Goal: Transaction & Acquisition: Purchase product/service

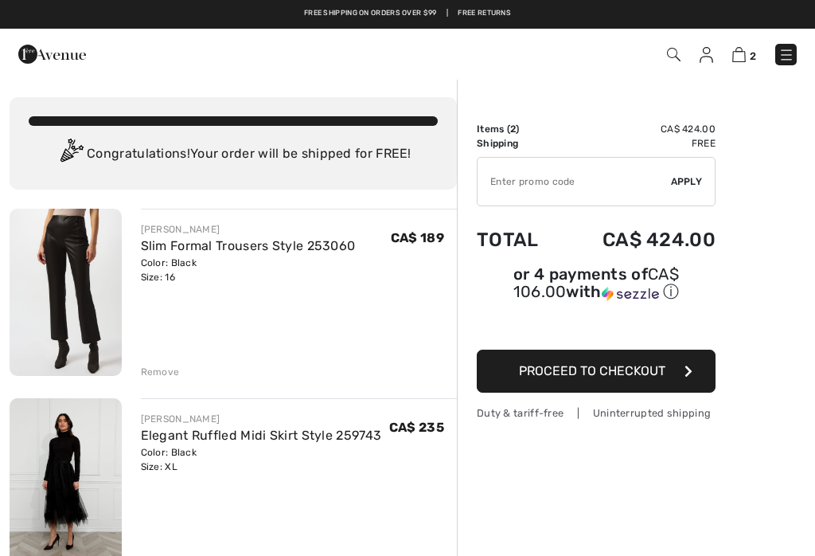
click at [746, 58] on img at bounding box center [739, 54] width 14 height 15
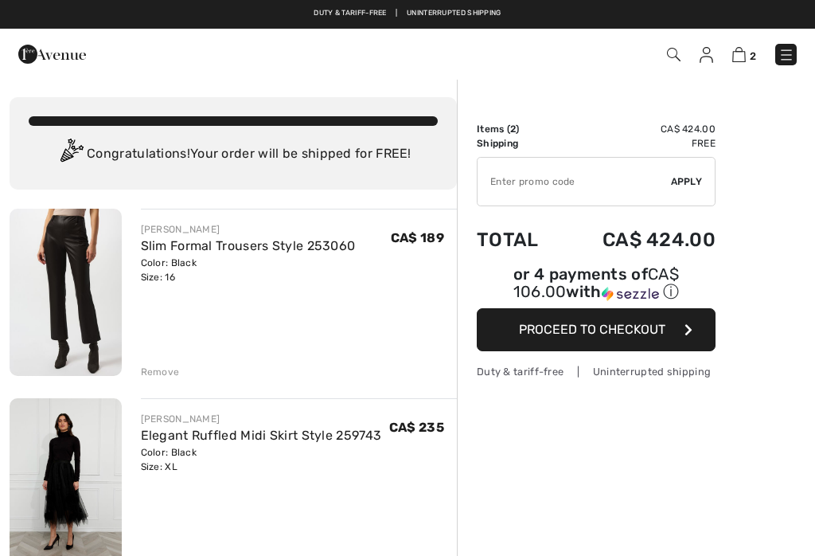
click at [792, 49] on img at bounding box center [787, 55] width 16 height 16
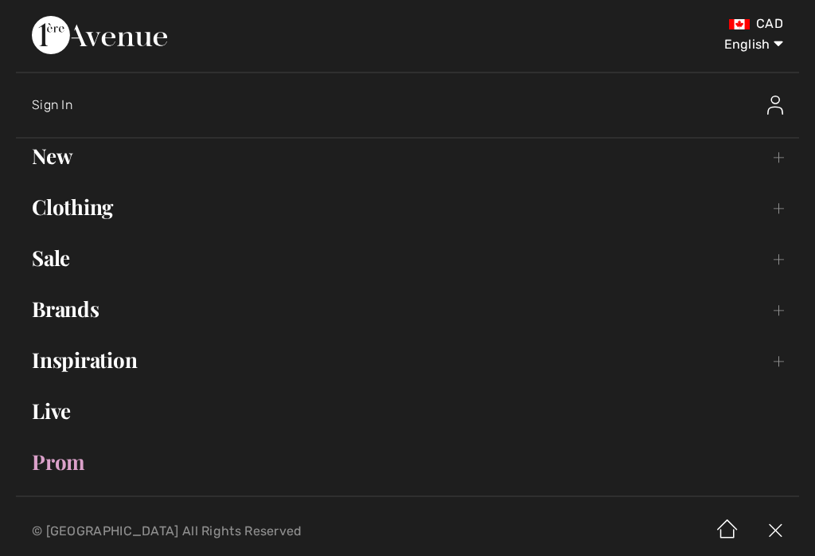
click at [111, 221] on link "Clothing Toggle submenu" at bounding box center [407, 206] width 783 height 35
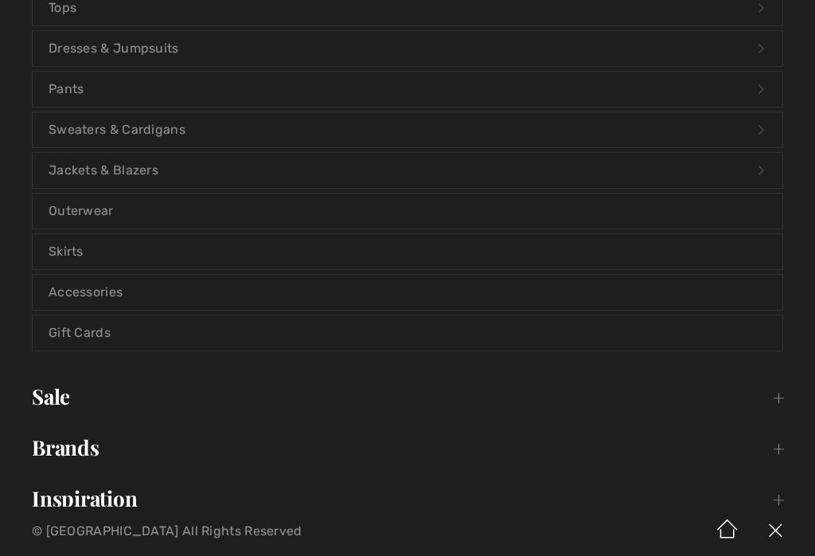
scroll to position [390, 0]
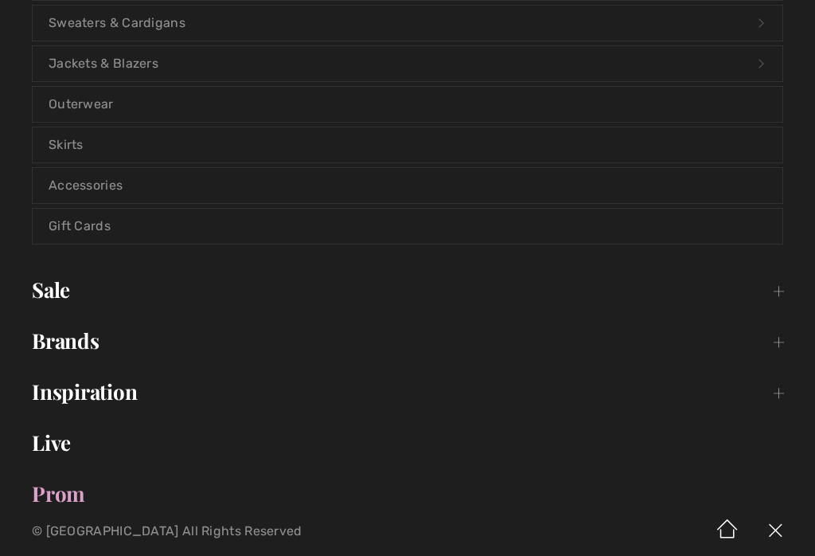
click at [94, 352] on link "Brands Open submenu" at bounding box center [407, 340] width 783 height 35
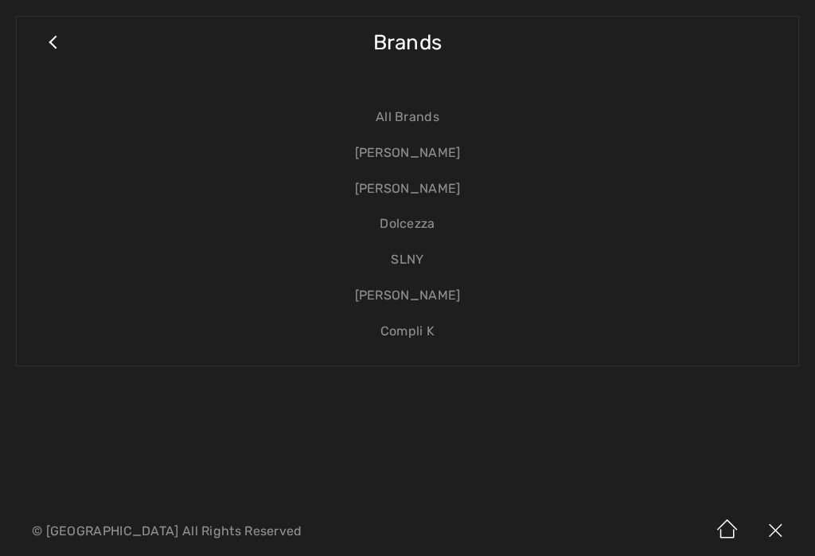
click at [436, 207] on link "Dolcezza" at bounding box center [408, 224] width 750 height 36
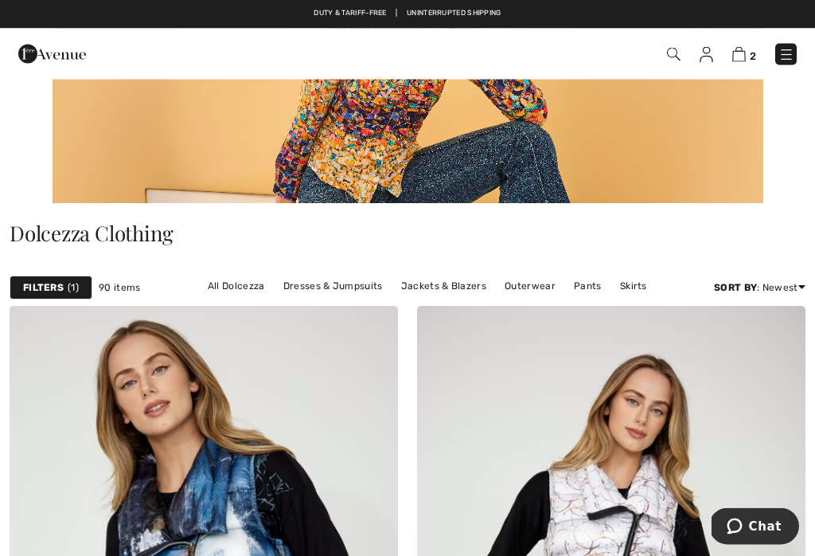
scroll to position [209, 0]
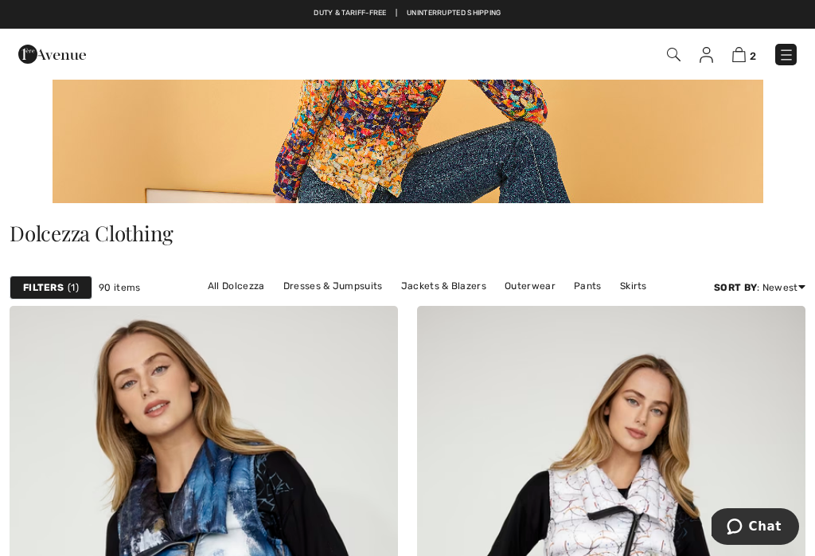
click at [783, 63] on img at bounding box center [787, 55] width 16 height 16
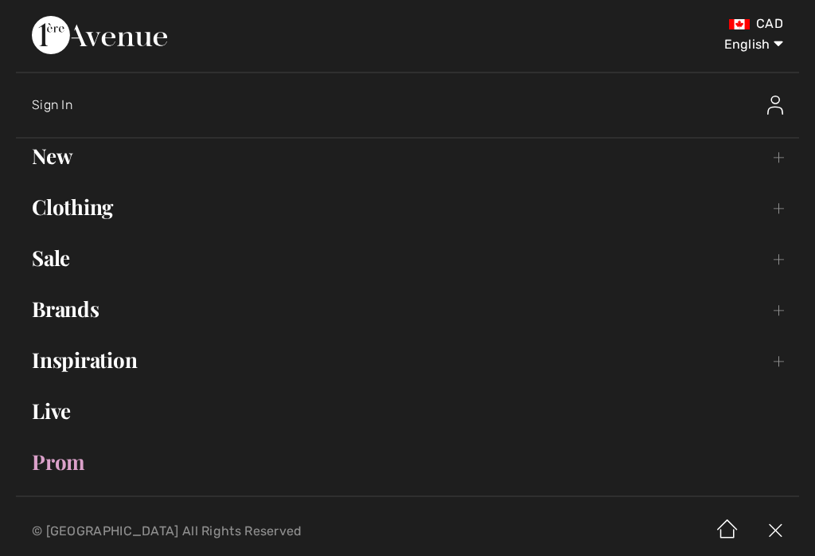
click at [100, 319] on link "Brands Open submenu" at bounding box center [407, 308] width 783 height 35
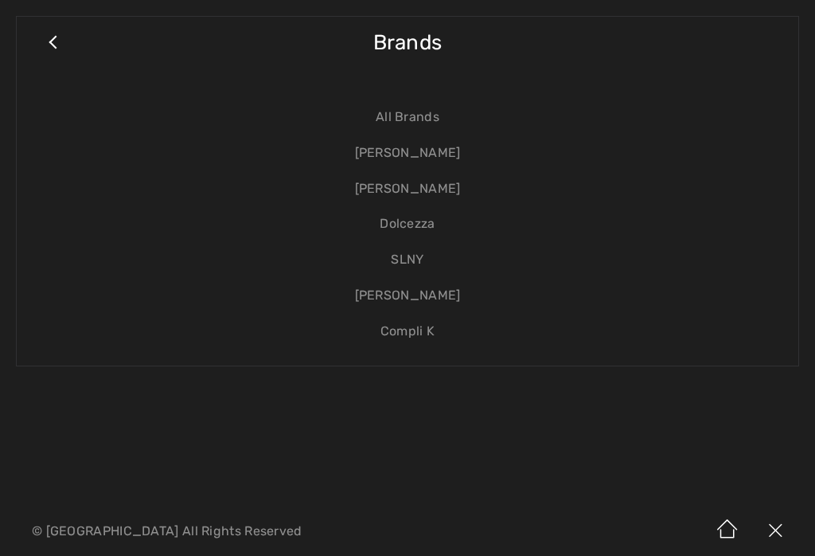
click at [447, 193] on link "[PERSON_NAME]" at bounding box center [408, 189] width 750 height 36
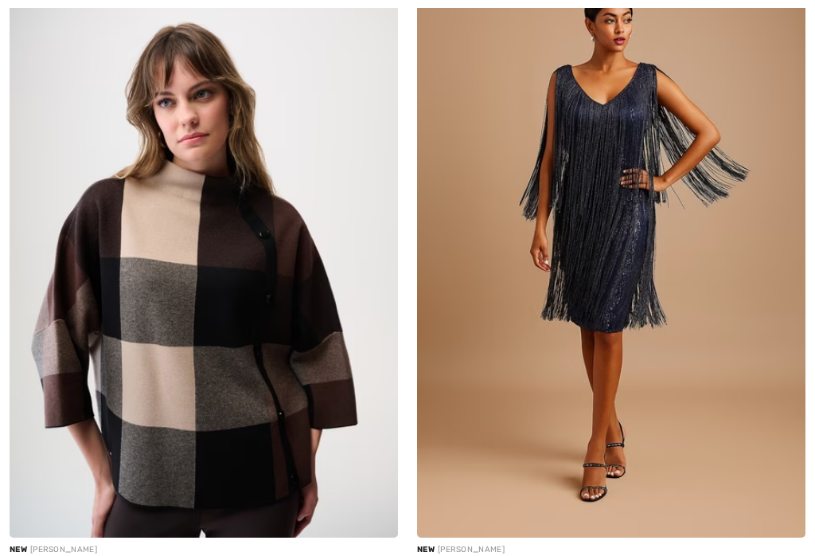
checkbox input "true"
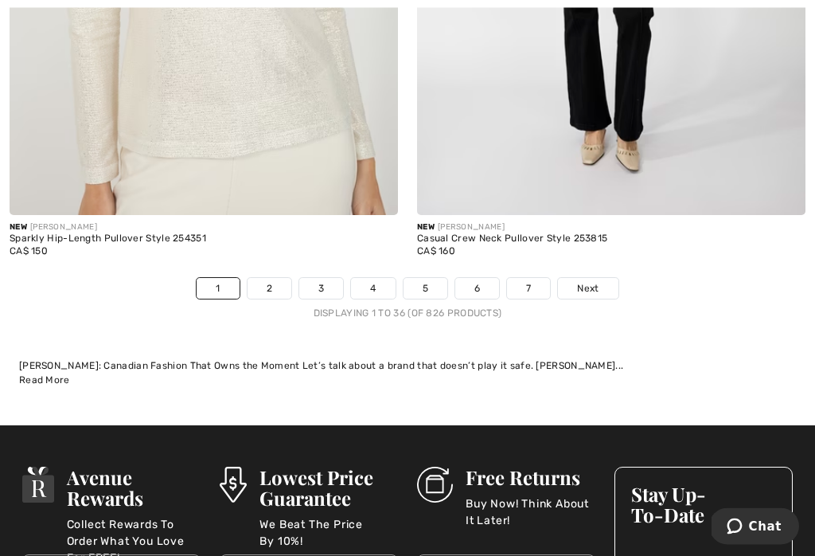
scroll to position [12313, 0]
click at [273, 285] on link "2" at bounding box center [270, 288] width 44 height 21
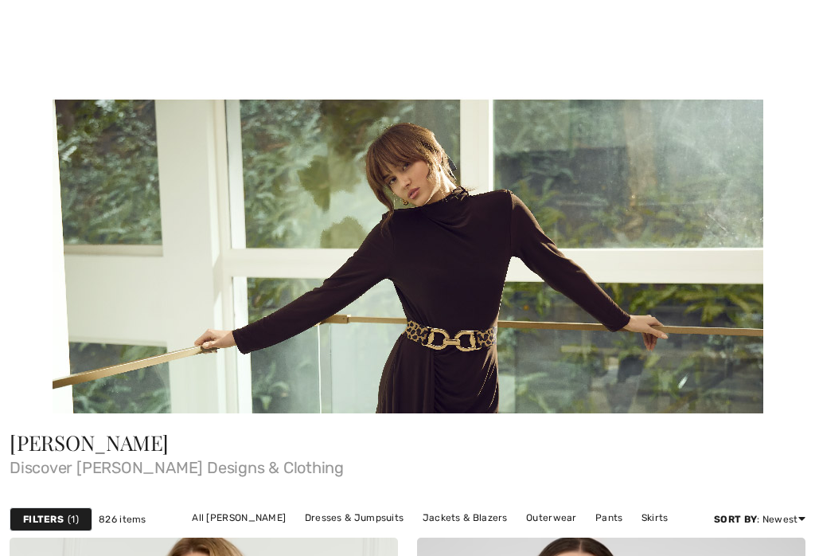
checkbox input "true"
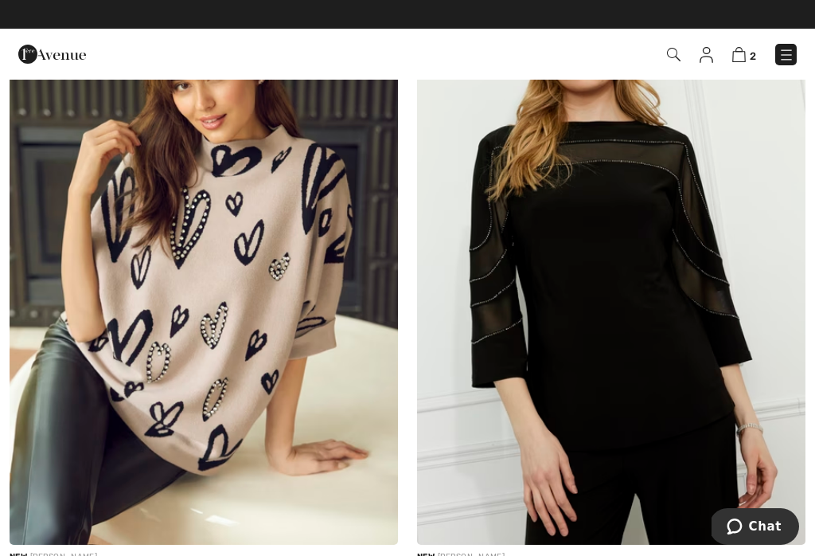
scroll to position [7294, 0]
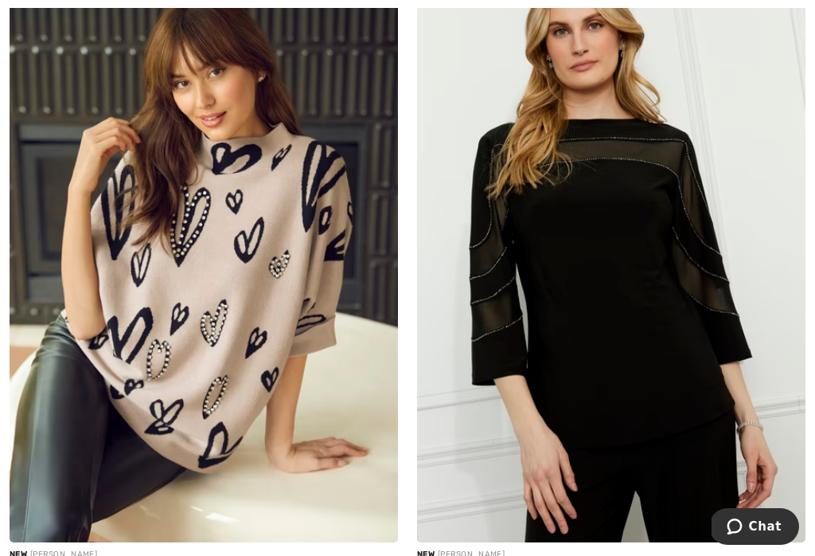
click at [240, 308] on img at bounding box center [204, 250] width 388 height 583
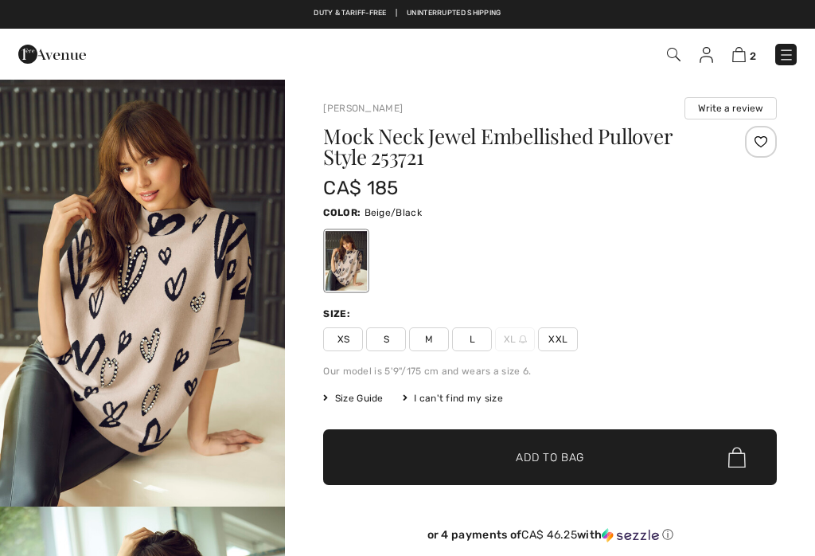
checkbox input "true"
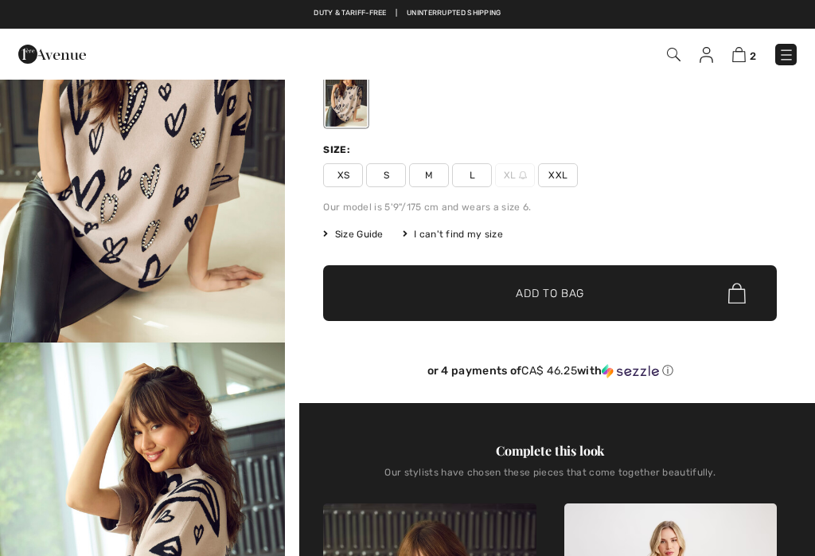
click at [524, 174] on img at bounding box center [523, 175] width 8 height 8
click at [522, 183] on span "XL" at bounding box center [515, 175] width 40 height 24
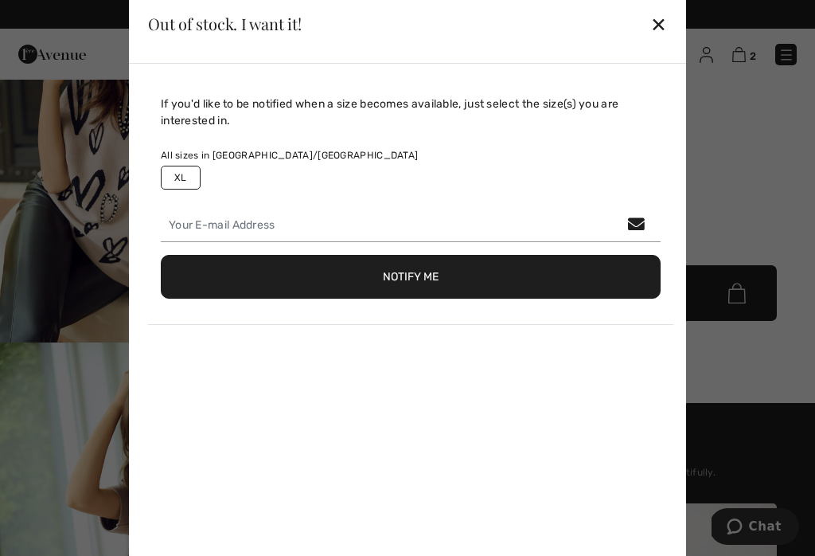
click at [433, 293] on button "Notify Me" at bounding box center [411, 277] width 500 height 44
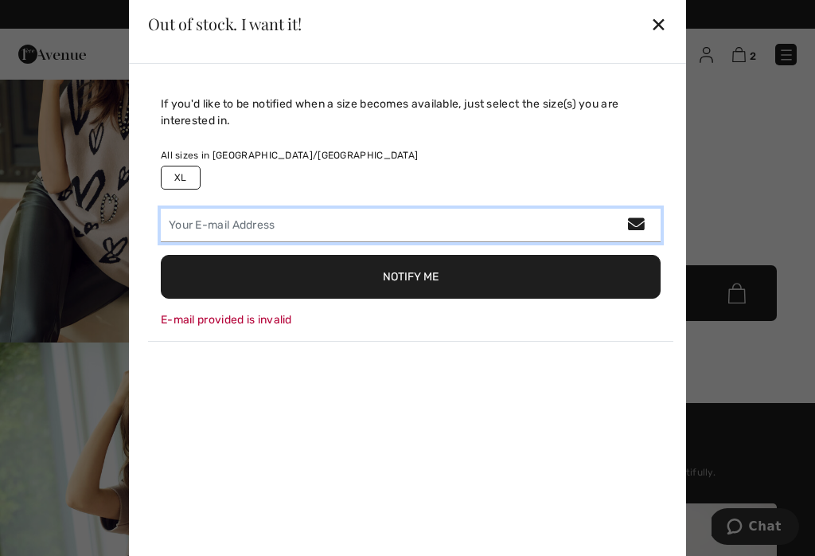
click at [225, 242] on input "email" at bounding box center [411, 225] width 500 height 33
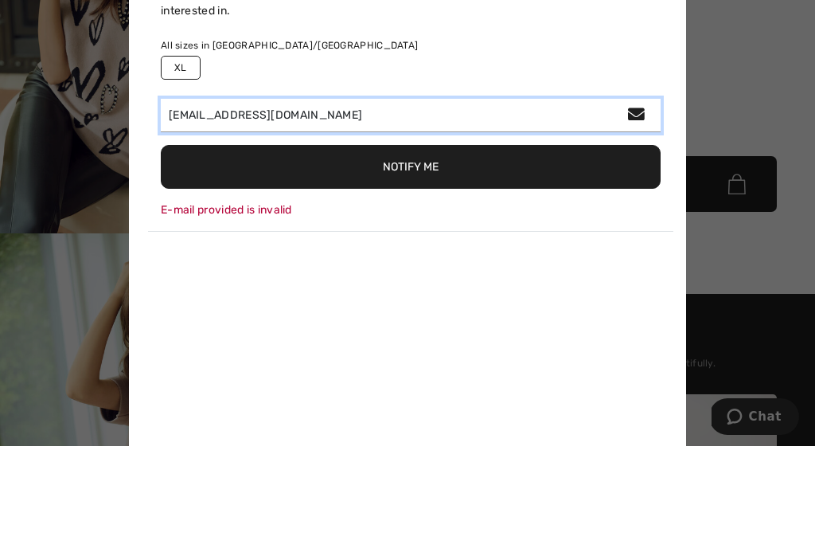
type input "ggesposito@hotmail.com"
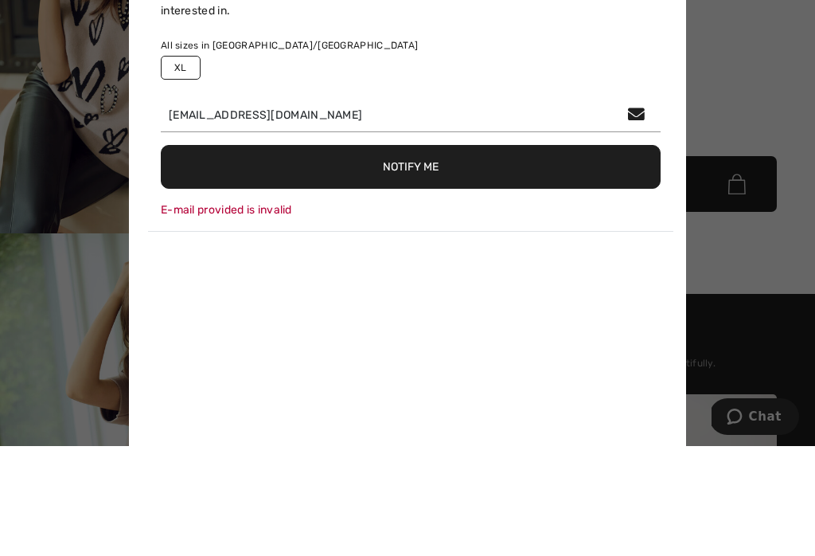
click at [434, 255] on button "Notify Me" at bounding box center [411, 277] width 500 height 44
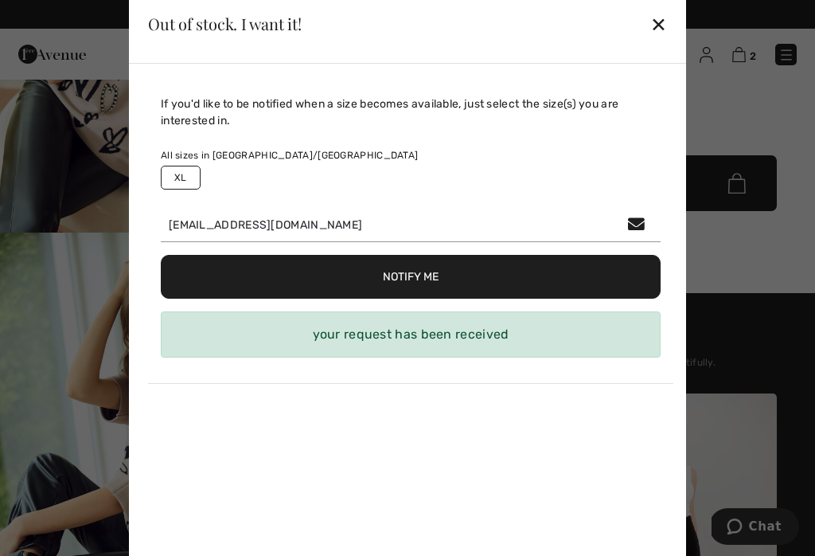
click at [663, 39] on div "✕" at bounding box center [658, 23] width 17 height 33
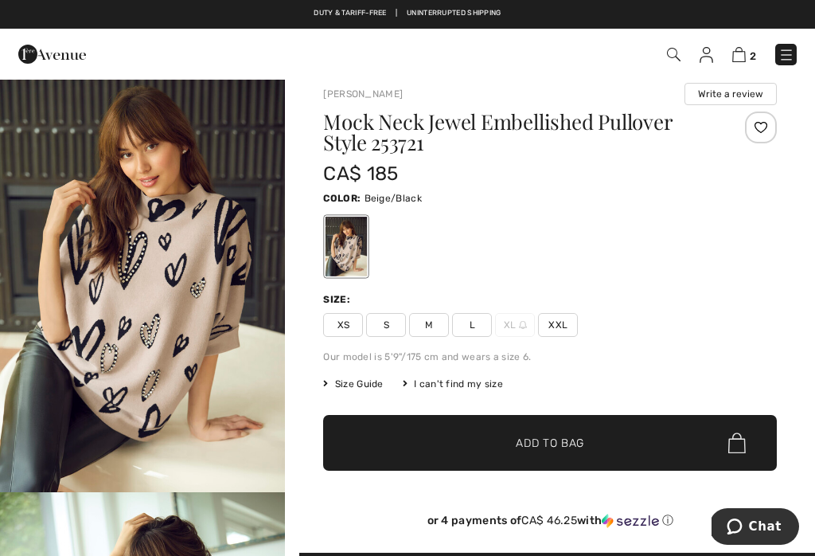
scroll to position [24, 0]
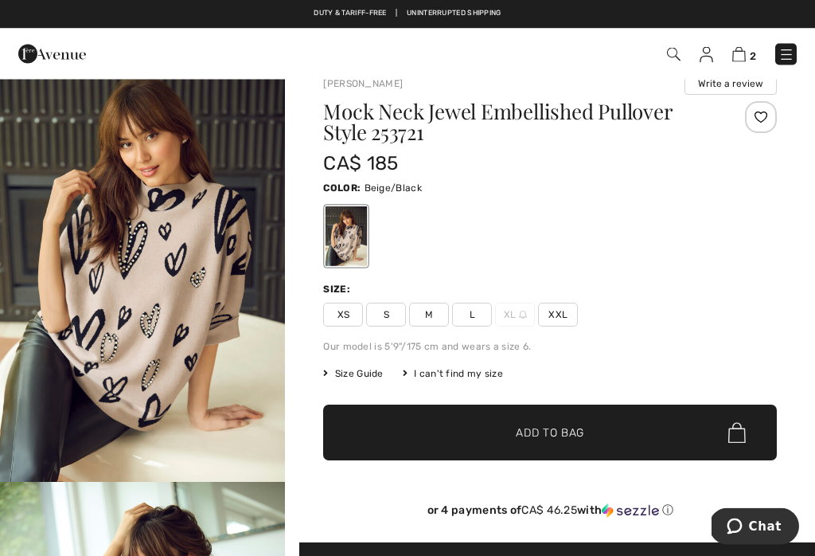
click at [570, 319] on span "XXL" at bounding box center [558, 315] width 40 height 24
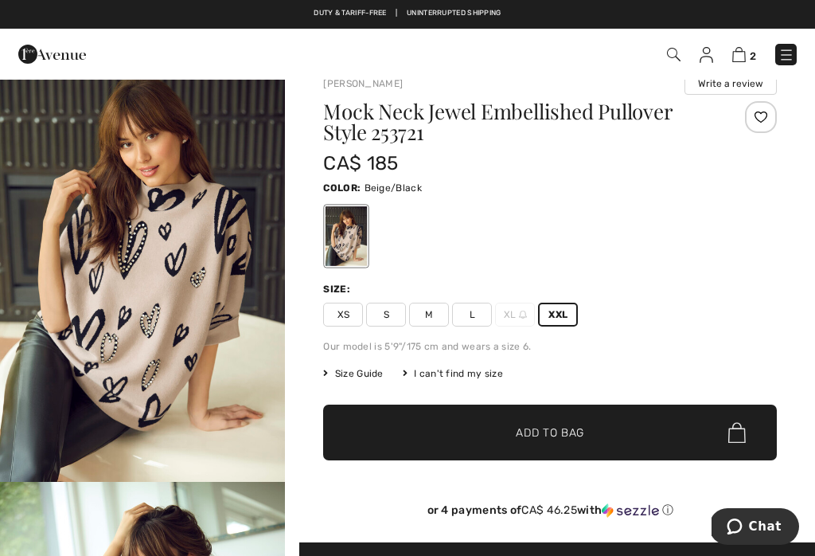
click at [559, 433] on span "Add to Bag" at bounding box center [550, 432] width 68 height 17
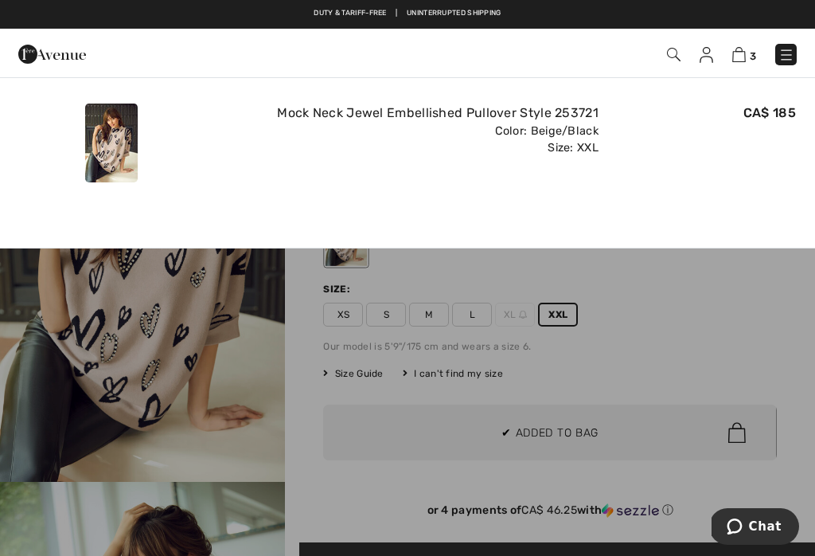
scroll to position [0, 0]
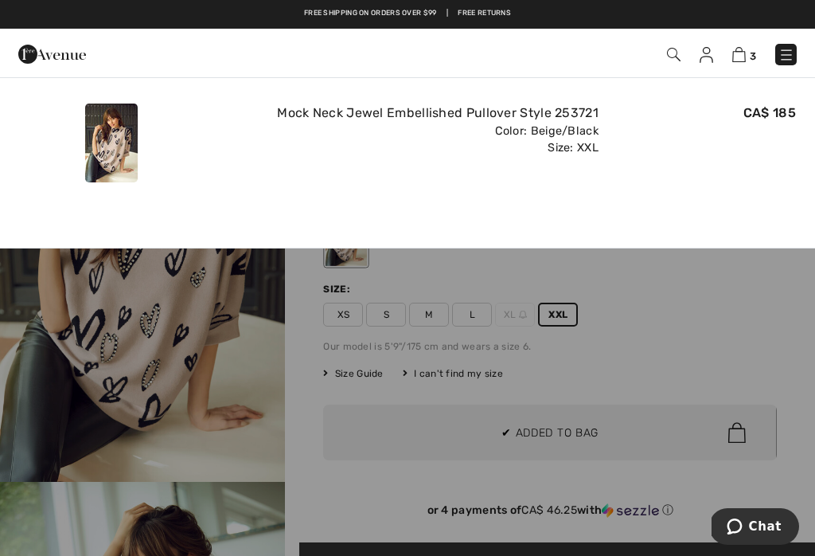
click at [565, 455] on div at bounding box center [407, 278] width 815 height 556
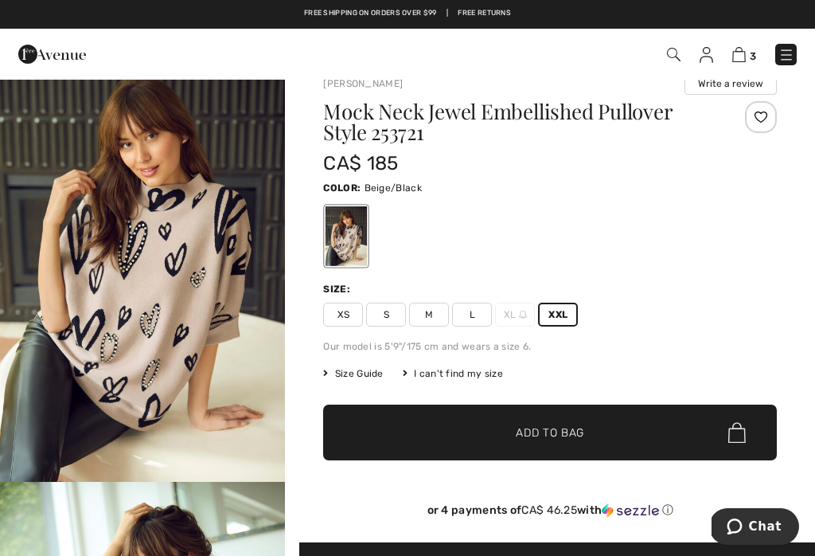
click at [570, 439] on span "Add to Bag" at bounding box center [550, 432] width 68 height 17
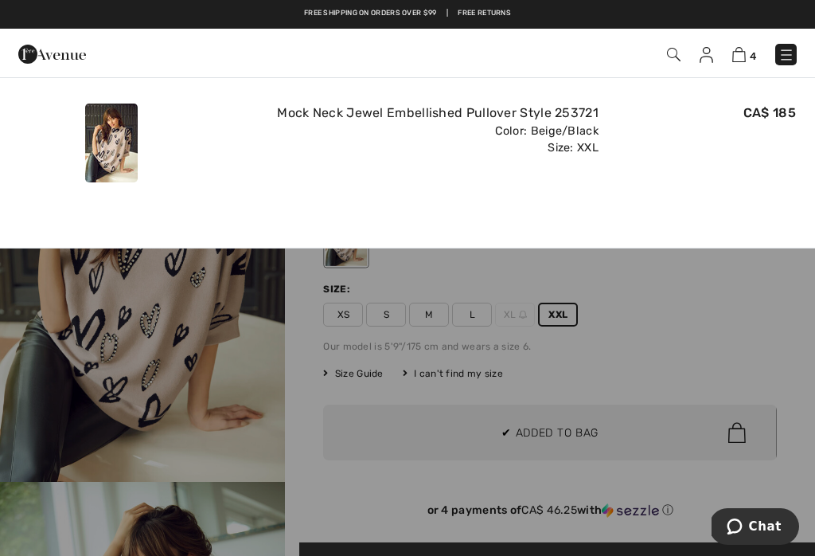
click at [739, 55] on img at bounding box center [739, 54] width 14 height 15
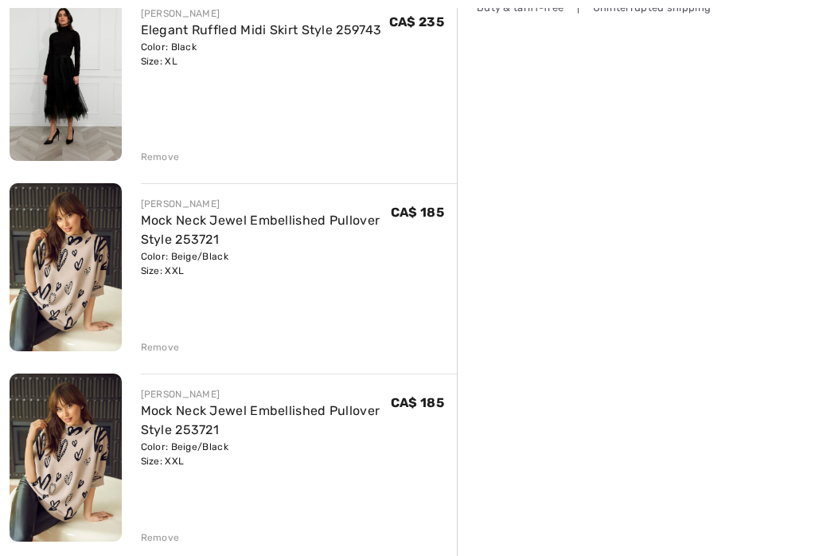
scroll to position [485, 0]
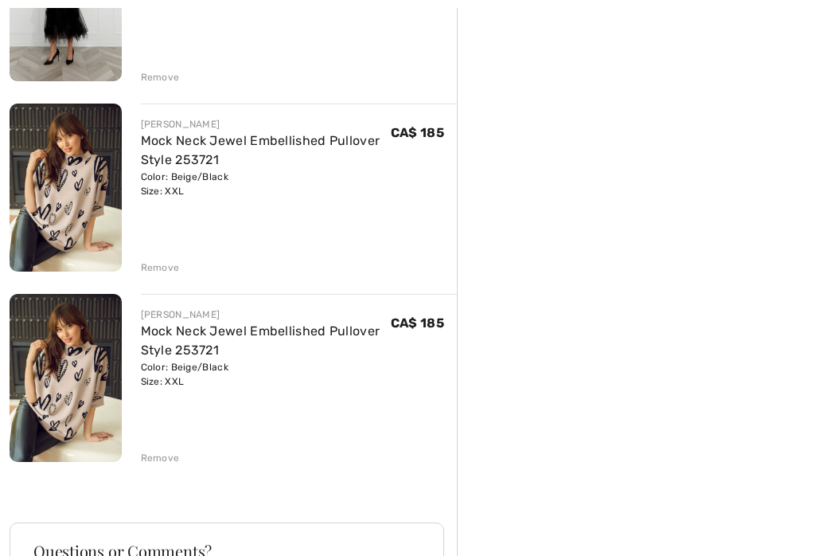
click at [177, 459] on div "Remove" at bounding box center [160, 458] width 39 height 14
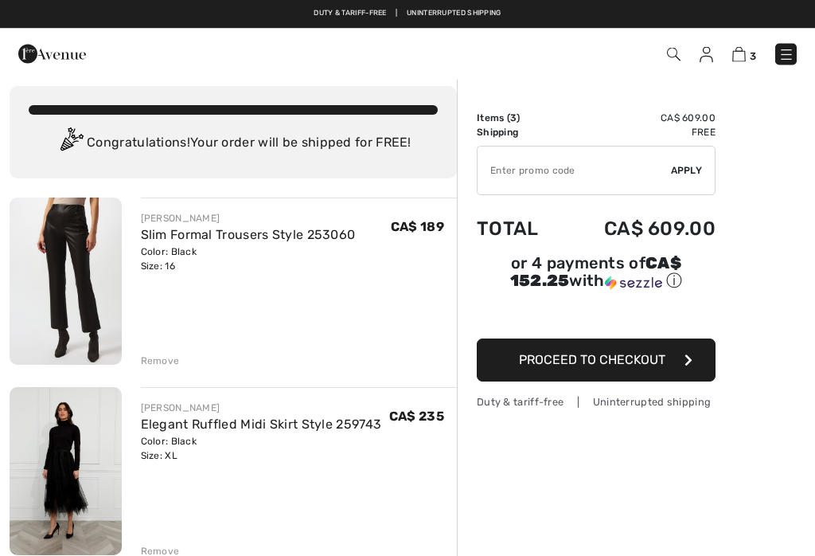
scroll to position [0, 0]
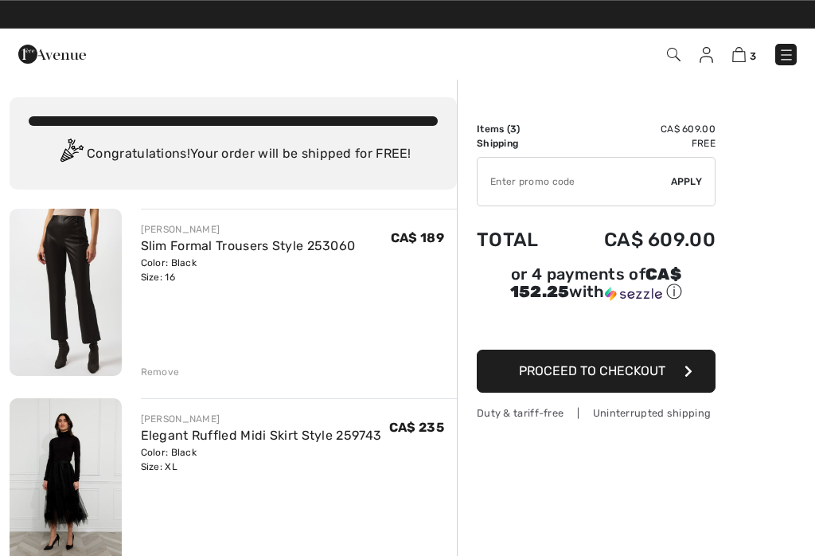
click at [238, 252] on link "Slim Formal Trousers Style 253060" at bounding box center [248, 245] width 215 height 15
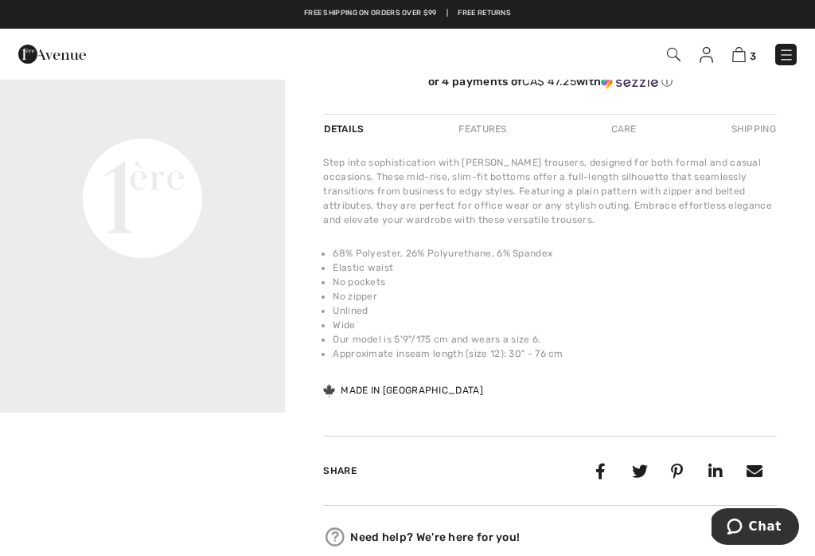
scroll to position [503, 0]
